Goal: Task Accomplishment & Management: Manage account settings

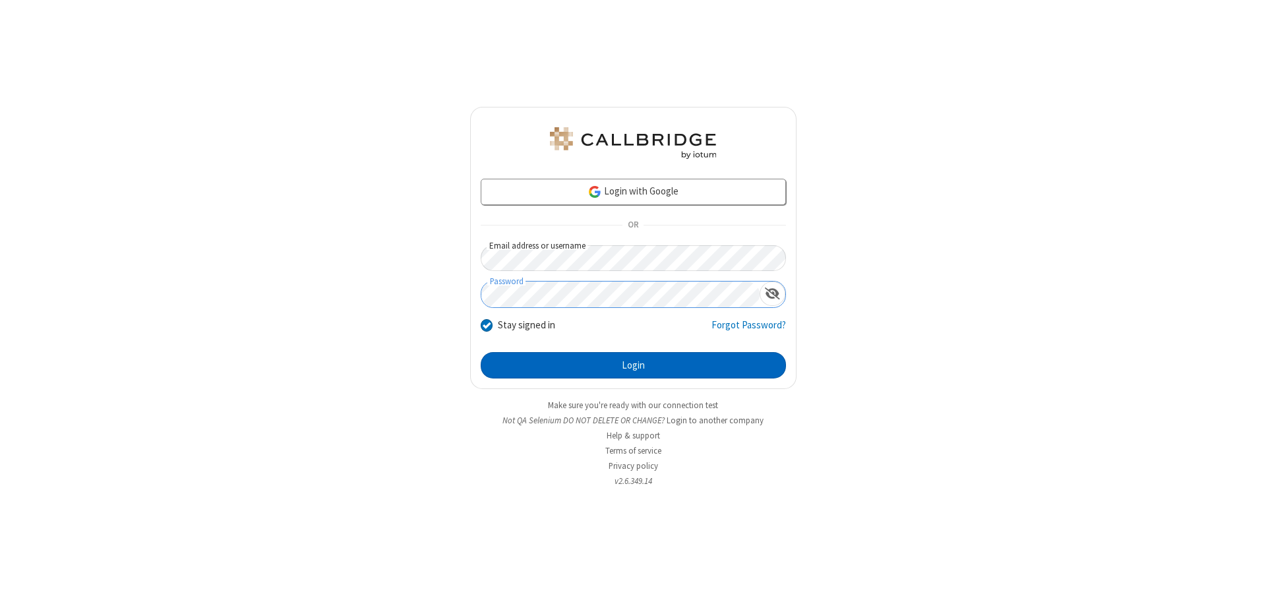
click at [633, 365] on button "Login" at bounding box center [633, 365] width 305 height 26
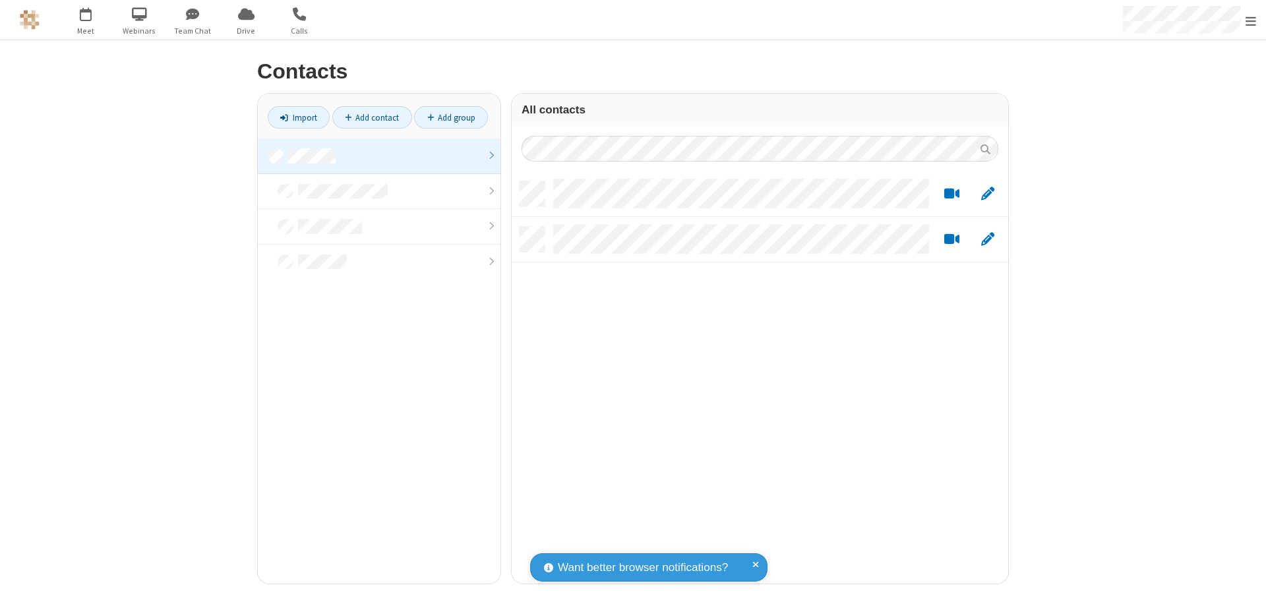
scroll to position [402, 487]
click at [379, 156] on link at bounding box center [379, 156] width 243 height 36
click at [451, 117] on link "Add group" at bounding box center [451, 117] width 74 height 22
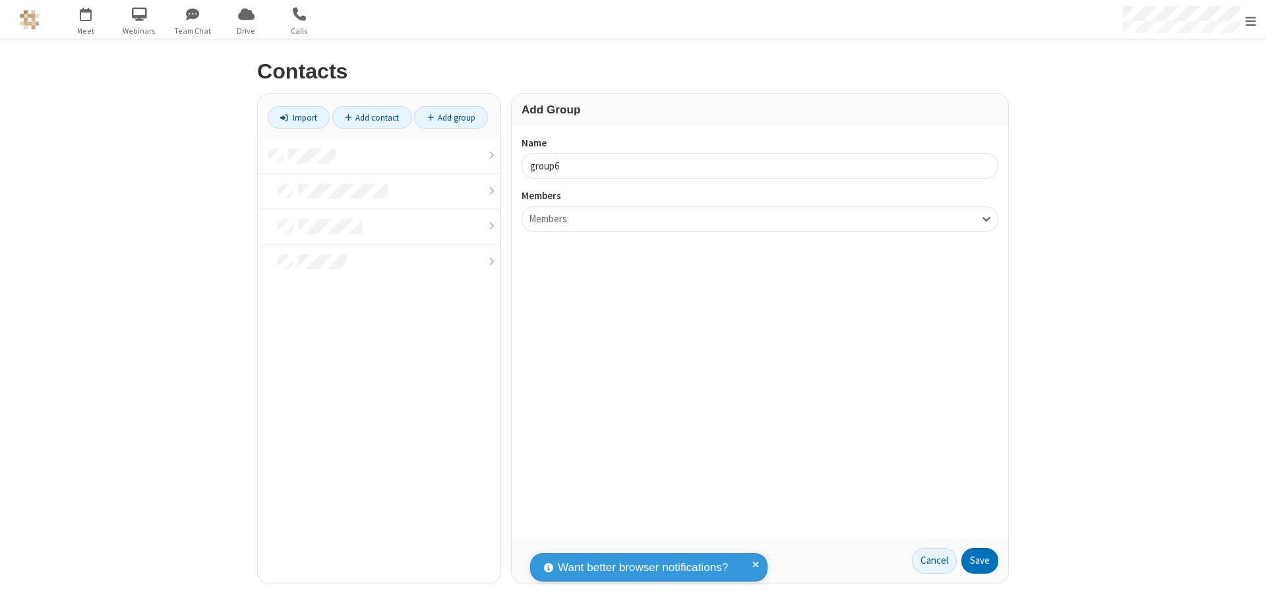
type input "group6"
click at [980, 560] on button "Save" at bounding box center [979, 561] width 37 height 26
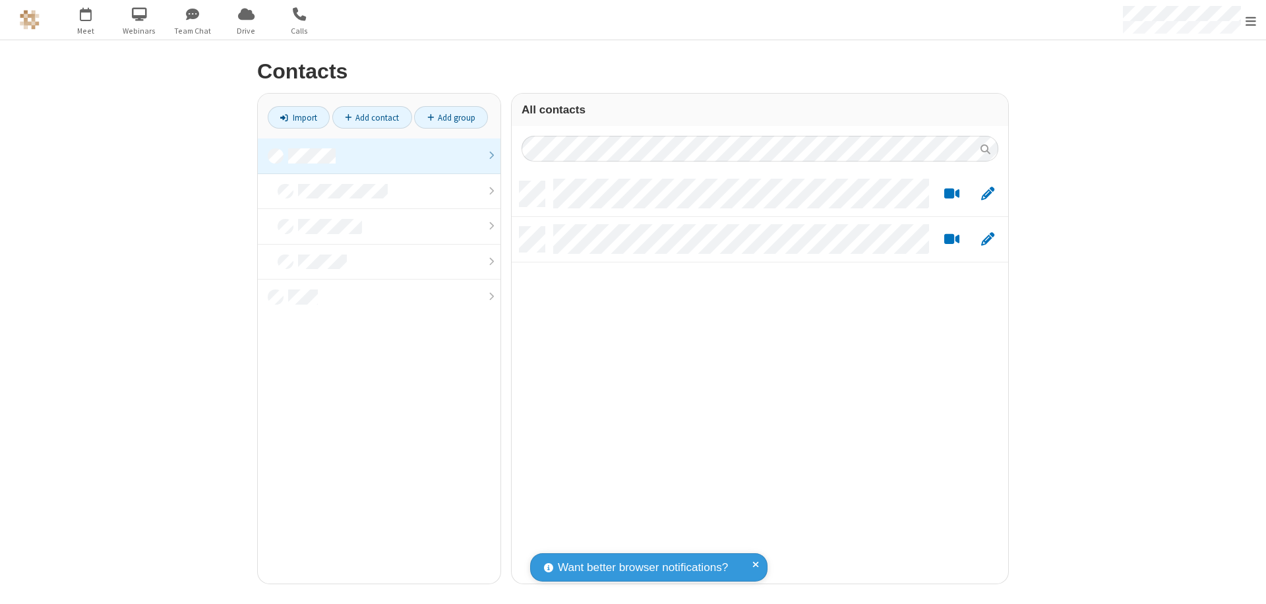
click at [379, 156] on link at bounding box center [379, 156] width 243 height 36
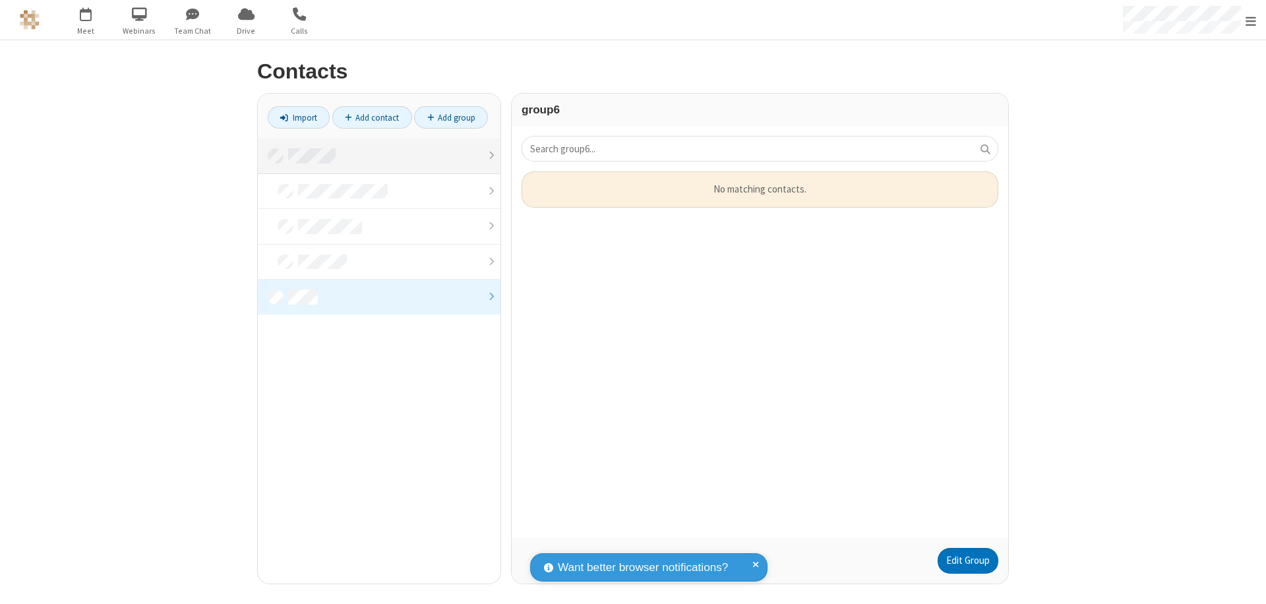
scroll to position [357, 487]
click at [967, 560] on link "Edit Group" at bounding box center [968, 561] width 61 height 26
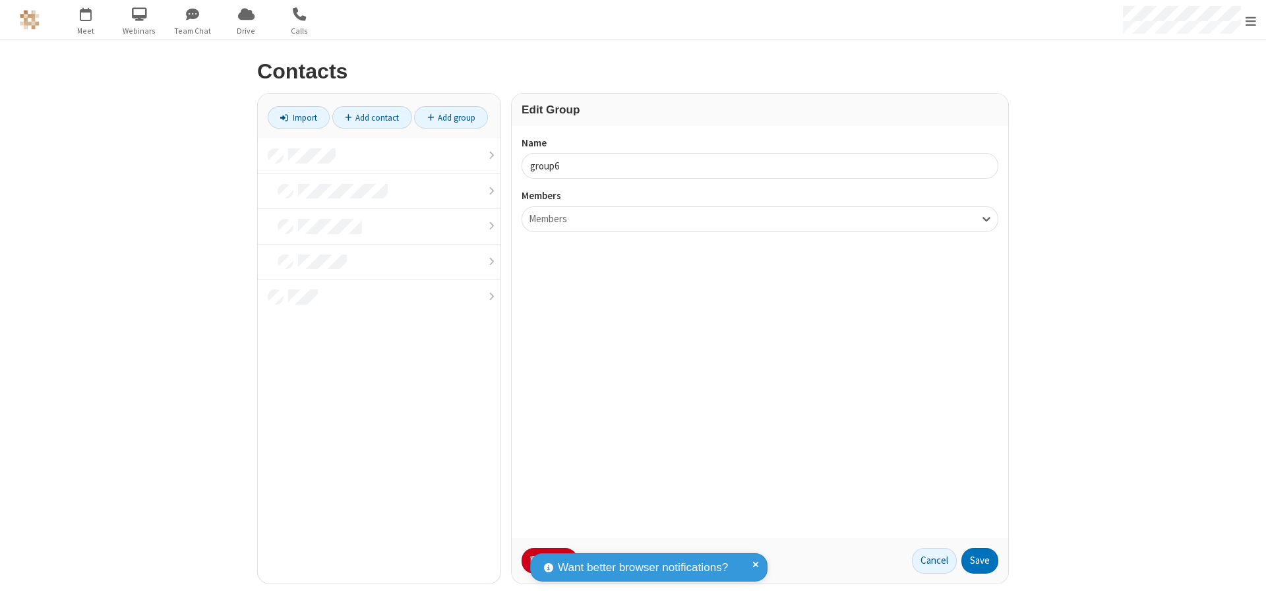
click at [0, 0] on button "No Thanks" at bounding box center [0, 0] width 0 height 0
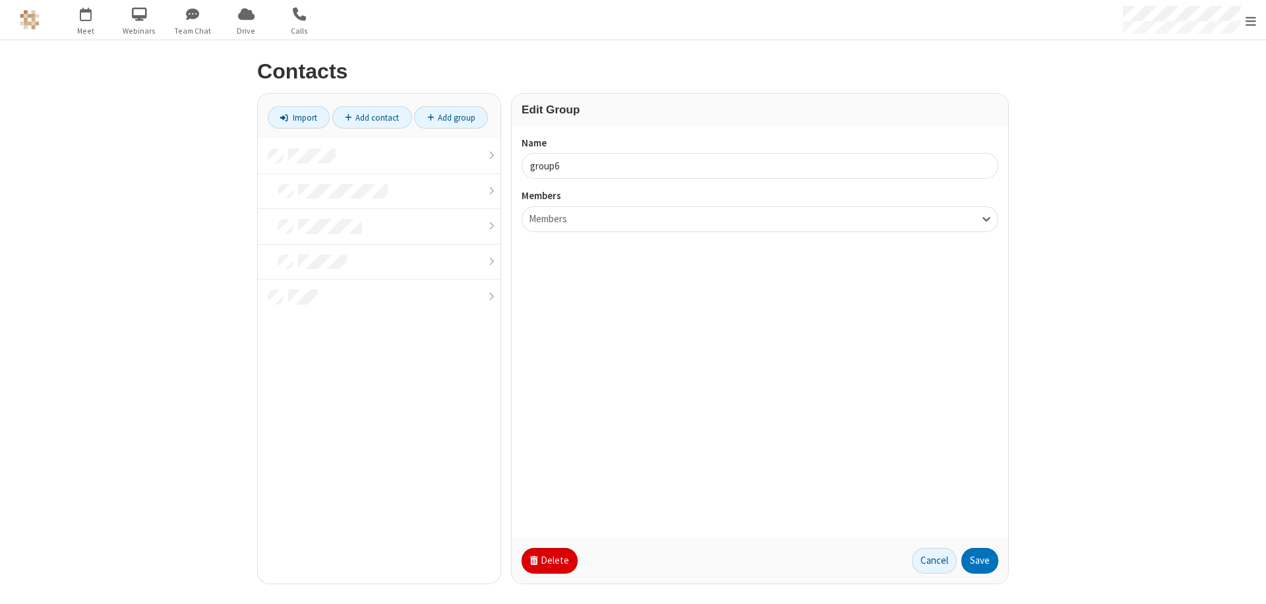
click at [548, 560] on button "Delete" at bounding box center [550, 561] width 56 height 26
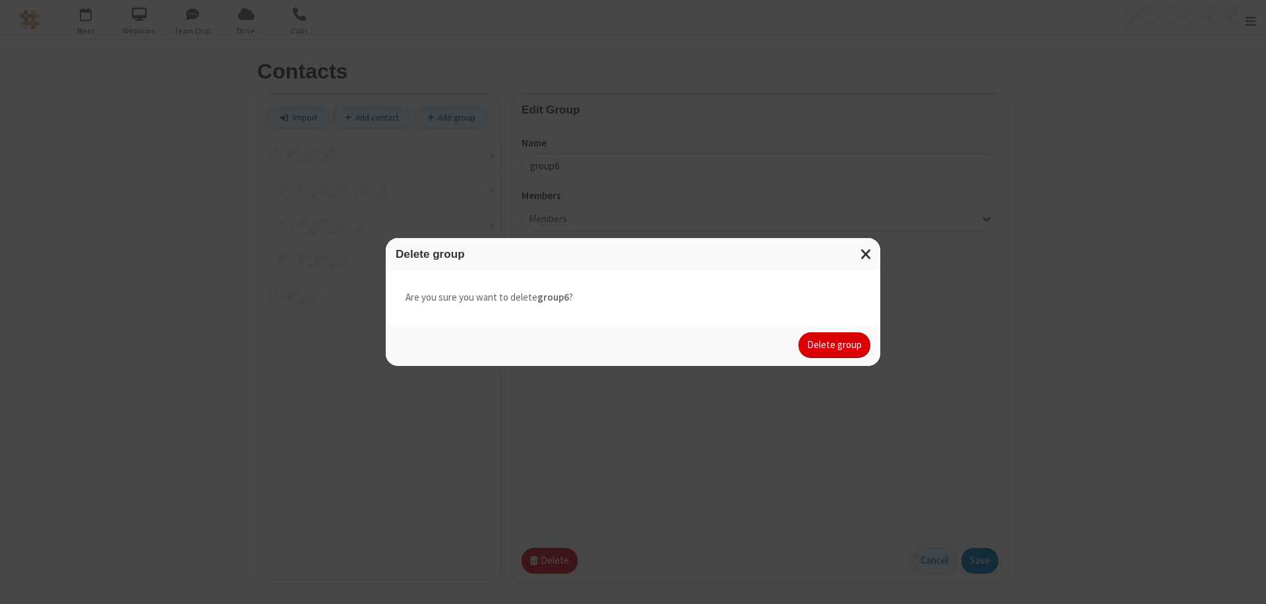
click at [835, 345] on button "Delete group" at bounding box center [835, 345] width 72 height 26
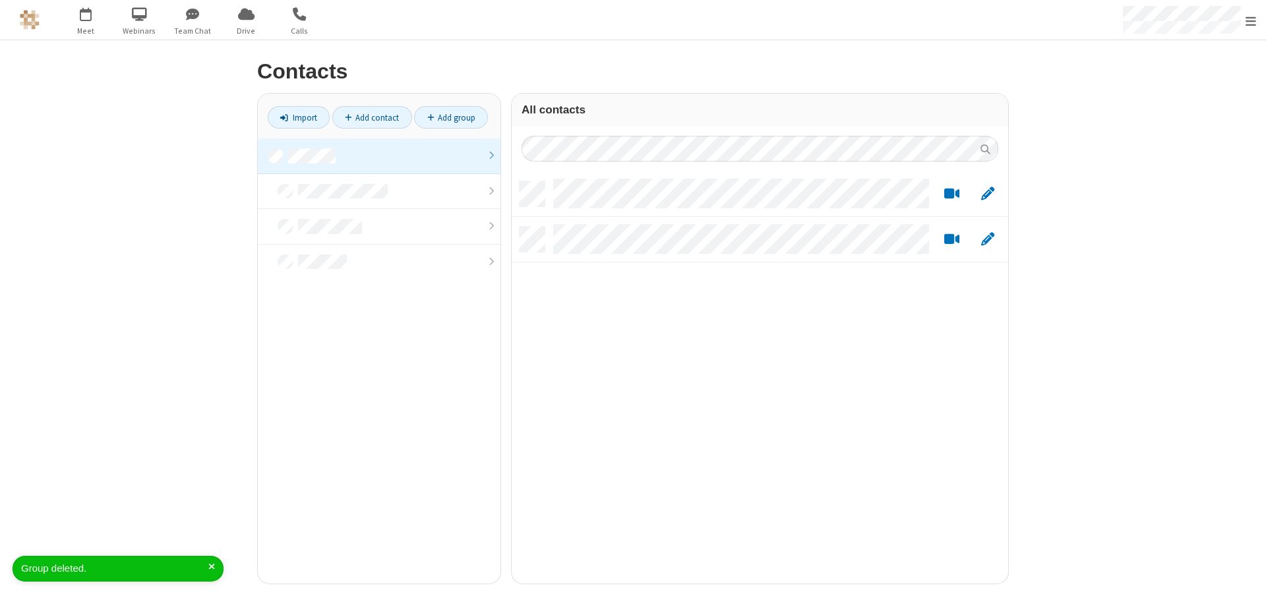
scroll to position [402, 487]
